Goal: Book appointment/travel/reservation

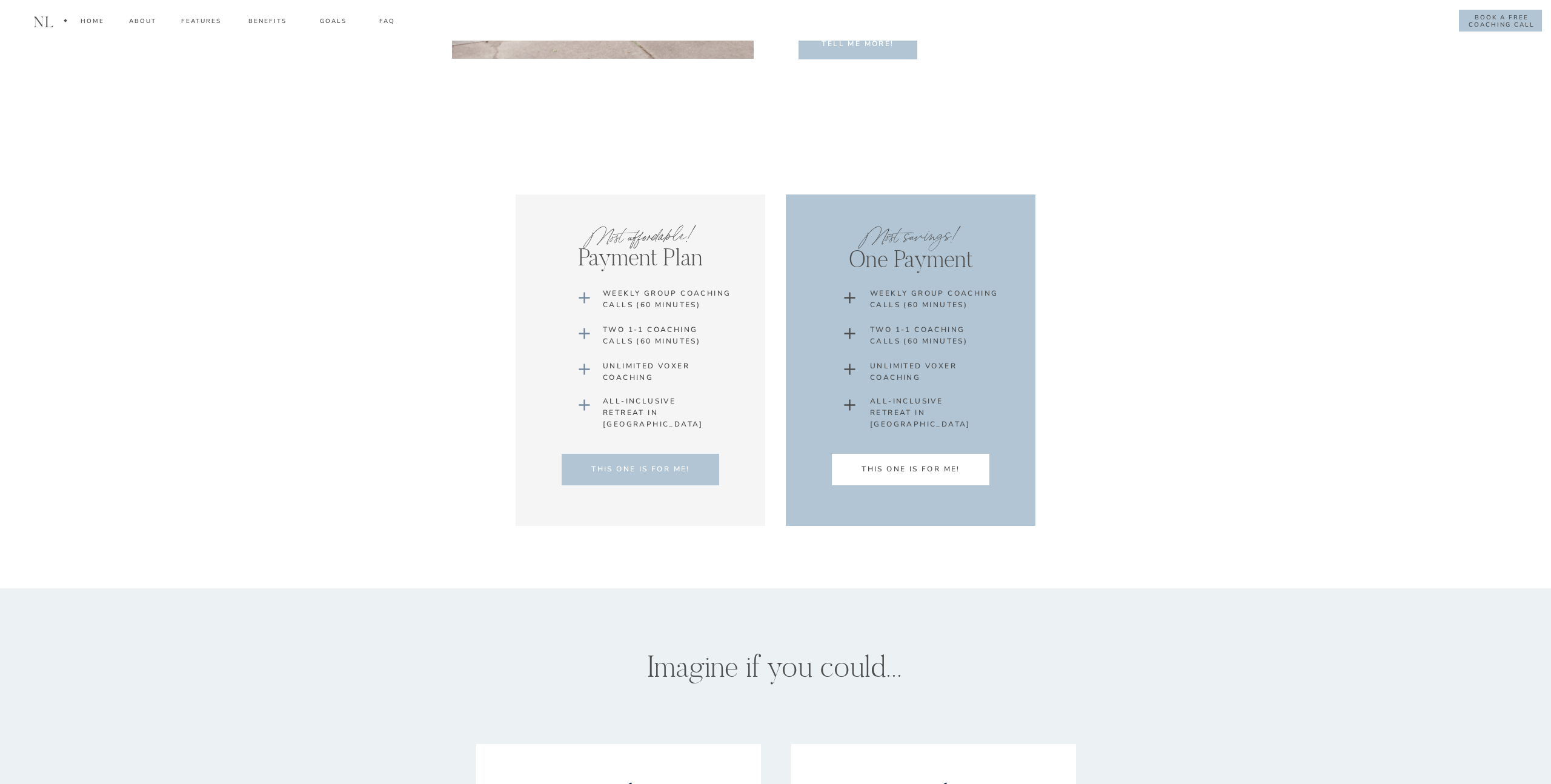
scroll to position [7842, 0]
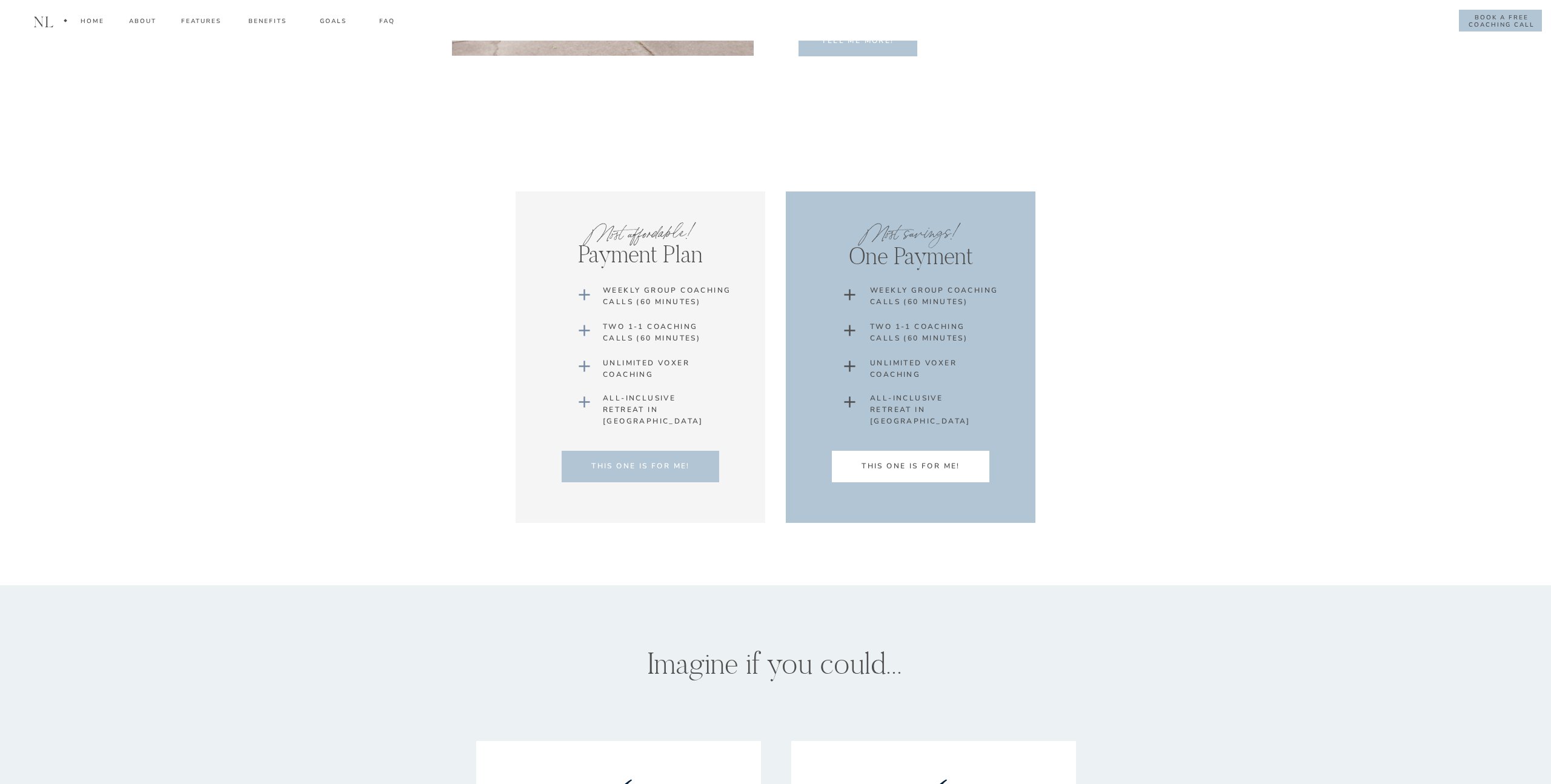
click at [853, 294] on icon at bounding box center [849, 294] width 11 height 11
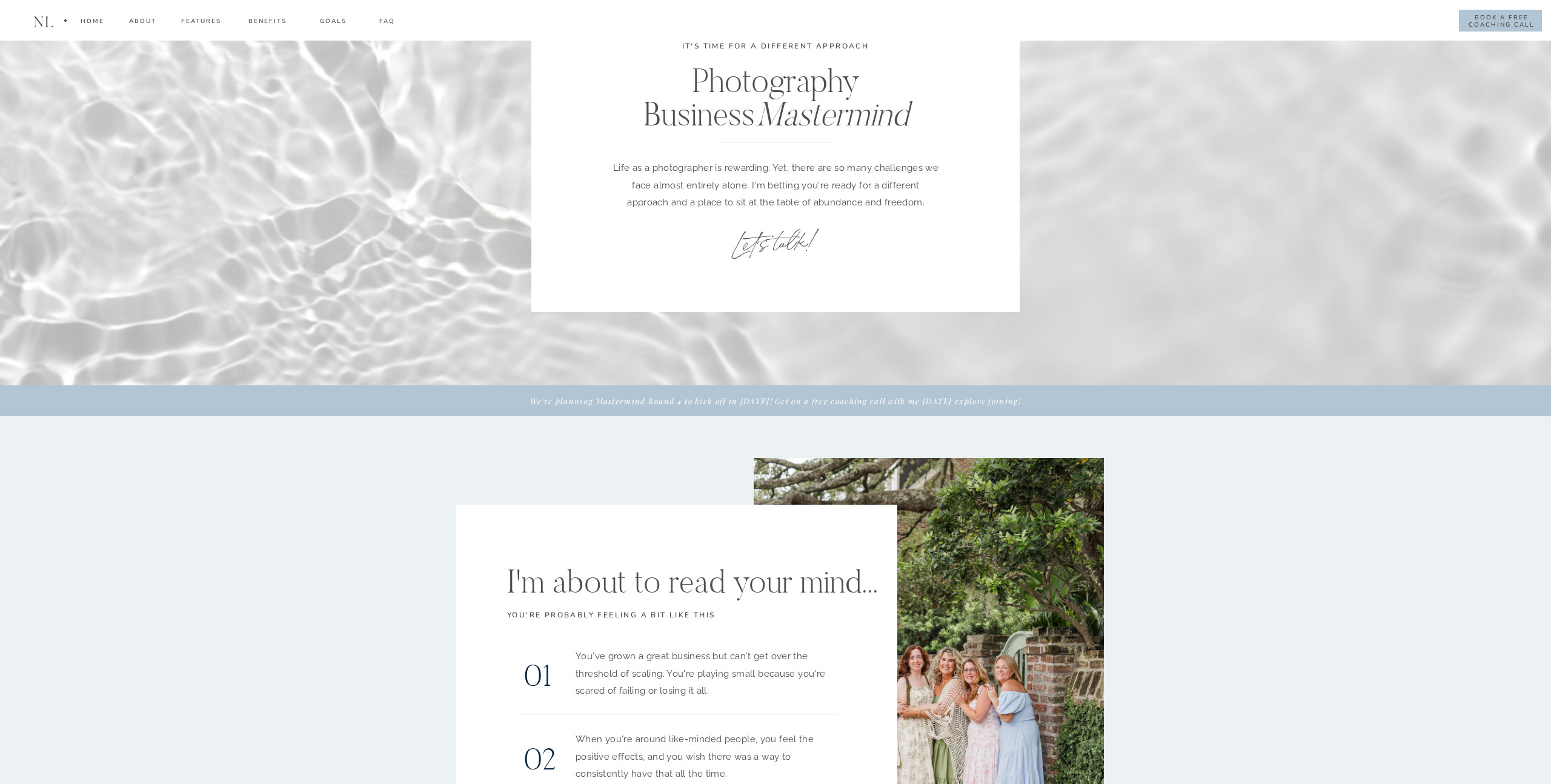
scroll to position [0, 0]
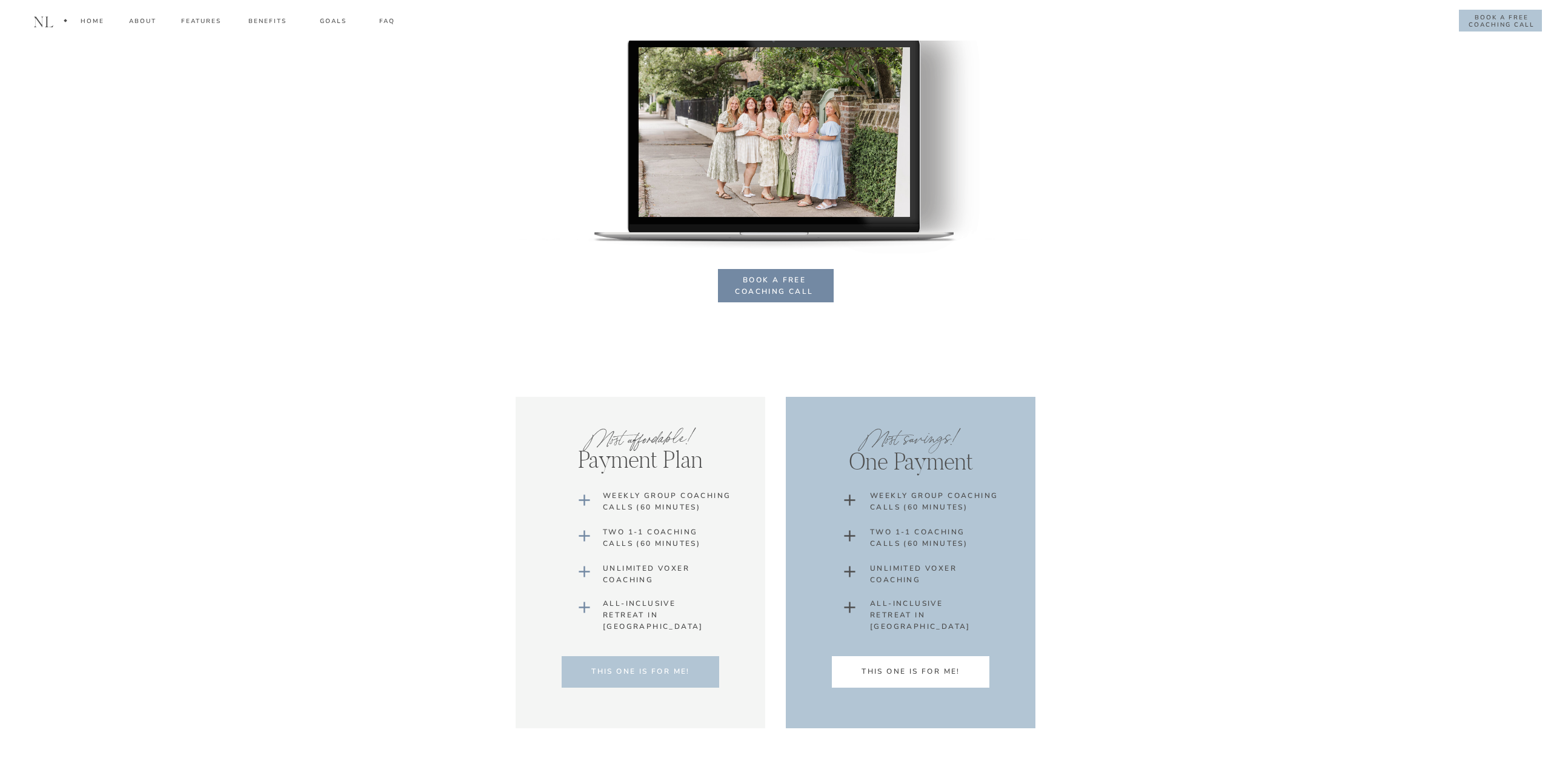
scroll to position [12971, 0]
click at [772, 280] on p "Book a free coaching call" at bounding box center [775, 285] width 93 height 23
